Goal: Navigation & Orientation: Find specific page/section

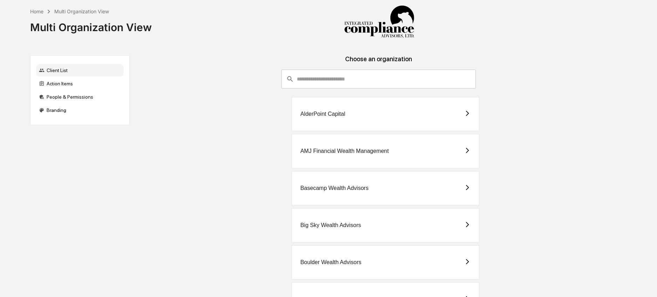
click at [325, 70] on input "consultant-dashboard__filter-organizations-search-bar" at bounding box center [386, 79] width 179 height 19
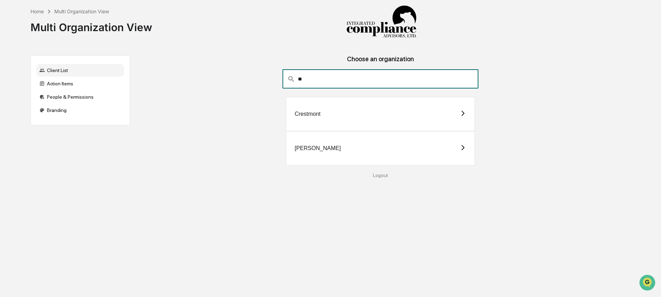
type input "**"
click at [325, 149] on div "[PERSON_NAME]" at bounding box center [318, 148] width 46 height 6
